Goal: Use online tool/utility: Utilize a website feature to perform a specific function

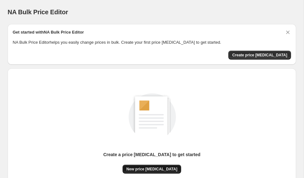
click at [162, 169] on span "New price [MEDICAL_DATA]" at bounding box center [151, 169] width 51 height 5
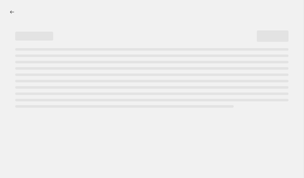
select select "percentage"
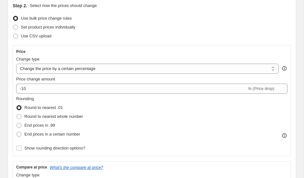
scroll to position [143, 0]
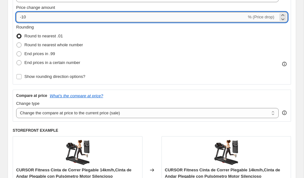
click at [70, 17] on input "-10" at bounding box center [131, 17] width 231 height 10
type input "-1"
type input "-35"
click at [113, 36] on div "Rounding Round to nearest .01 Round to nearest whole number End prices in .99 E…" at bounding box center [152, 45] width 272 height 43
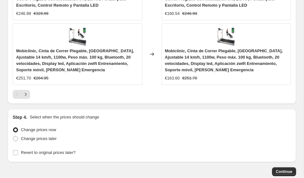
scroll to position [718, 0]
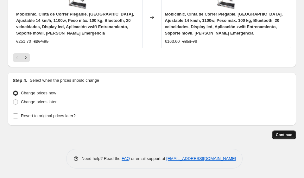
click at [277, 135] on span "Continue" at bounding box center [284, 134] width 16 height 5
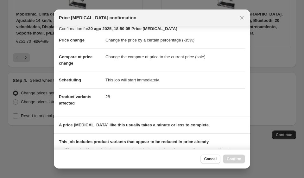
scroll to position [89, 0]
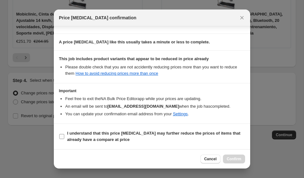
click at [84, 137] on b "I understand that this price [MEDICAL_DATA] may further reduce the prices of it…" at bounding box center [153, 136] width 173 height 11
click at [64, 137] on input "I understand that this price [MEDICAL_DATA] may further reduce the prices of it…" at bounding box center [61, 136] width 5 height 5
checkbox input "true"
click at [235, 159] on span "Confirm" at bounding box center [234, 159] width 15 height 5
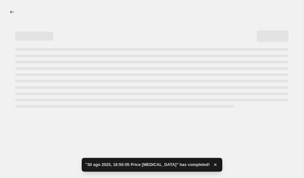
select select "percentage"
